Goal: Task Accomplishment & Management: Use online tool/utility

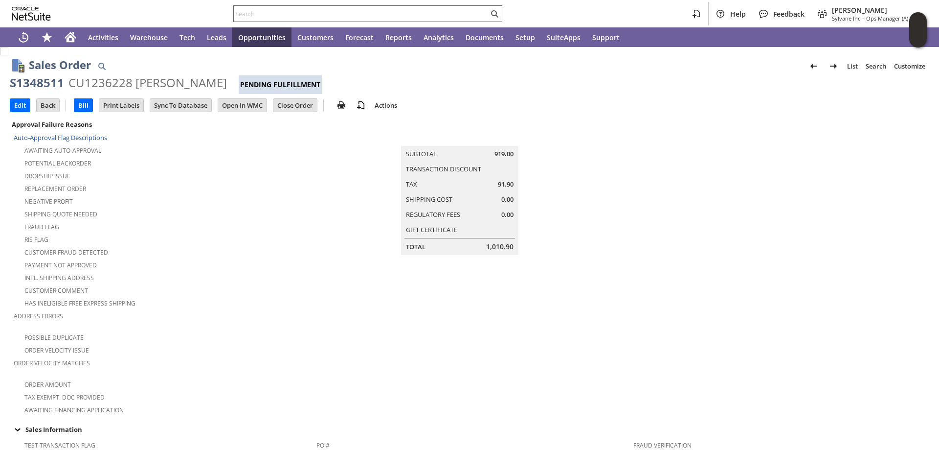
scroll to position [564, 0]
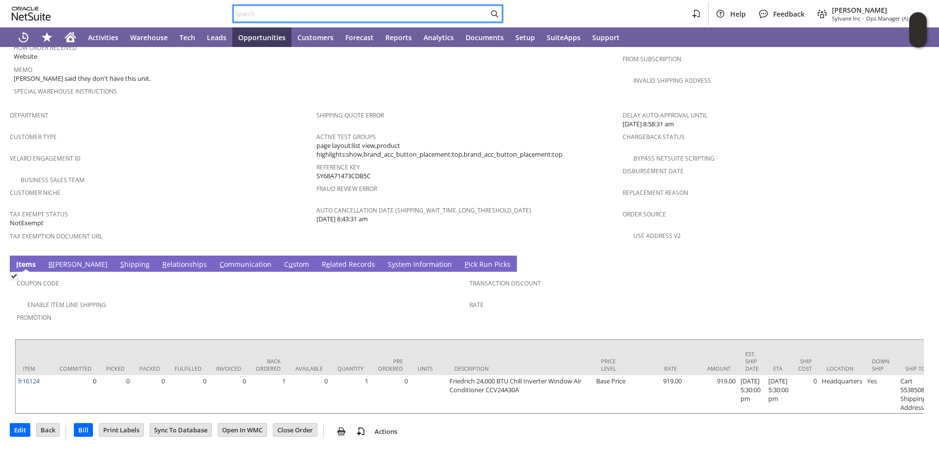
click at [286, 12] on input "text" at bounding box center [361, 14] width 255 height 12
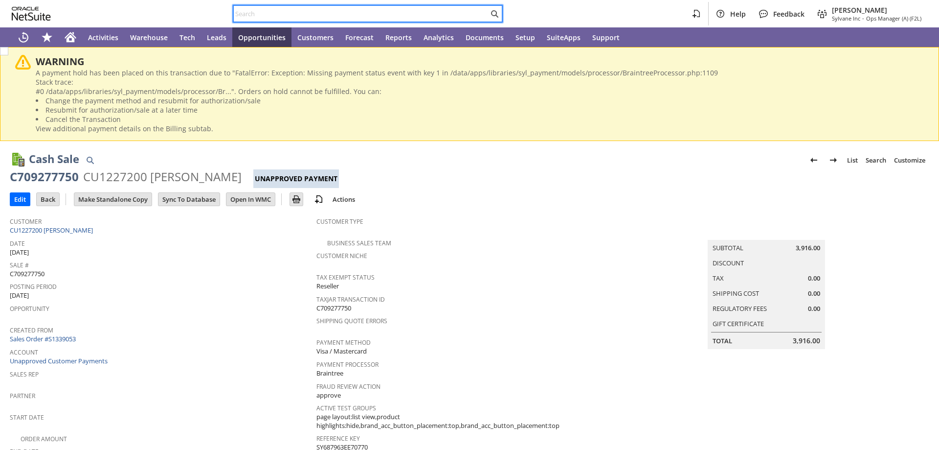
click at [262, 12] on input "text" at bounding box center [361, 14] width 255 height 12
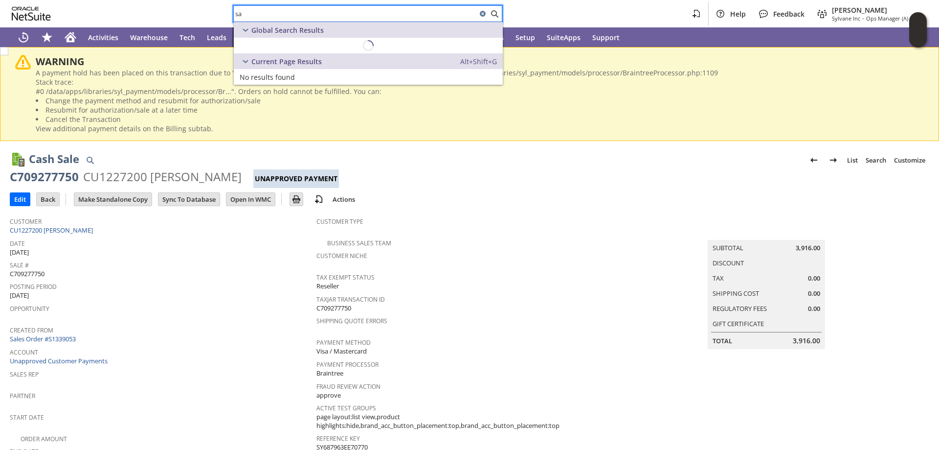
type input "s"
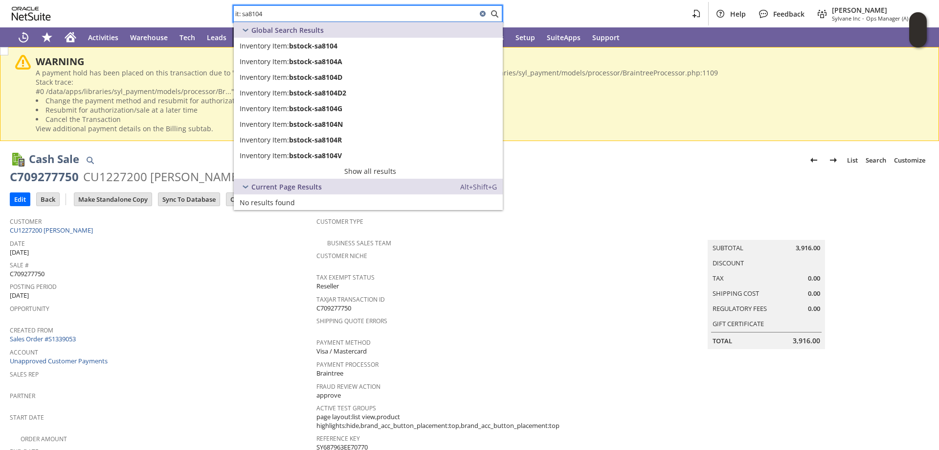
drag, startPoint x: 572, startPoint y: 17, endPoint x: 486, endPoint y: 0, distance: 87.2
click at [564, 17] on div "it: sa8104 Help Feedback Angela Gruchala Sylvane Inc - Ops Manager (A) (F2L)" at bounding box center [469, 13] width 939 height 27
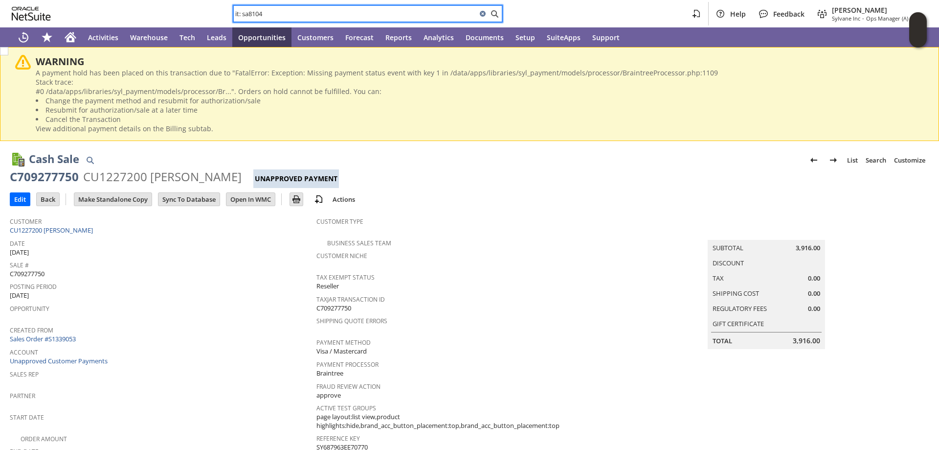
click at [272, 13] on input "it: sa8104" at bounding box center [355, 14] width 243 height 12
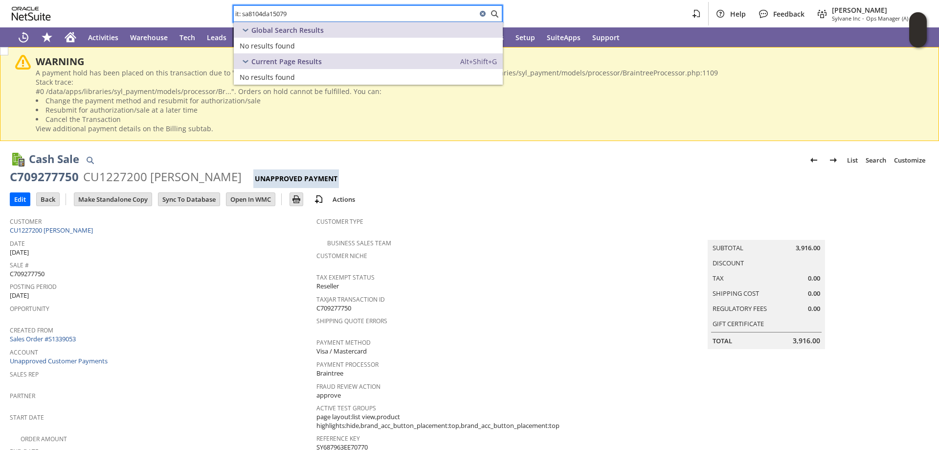
drag, startPoint x: 264, startPoint y: 12, endPoint x: 243, endPoint y: 15, distance: 21.2
click at [243, 15] on input "it: sa8104da15079" at bounding box center [355, 14] width 243 height 12
type input "it:da15079"
click at [324, 48] on div "Inventory Item: da15079" at bounding box center [353, 45] width 227 height 9
